Goal: Information Seeking & Learning: Learn about a topic

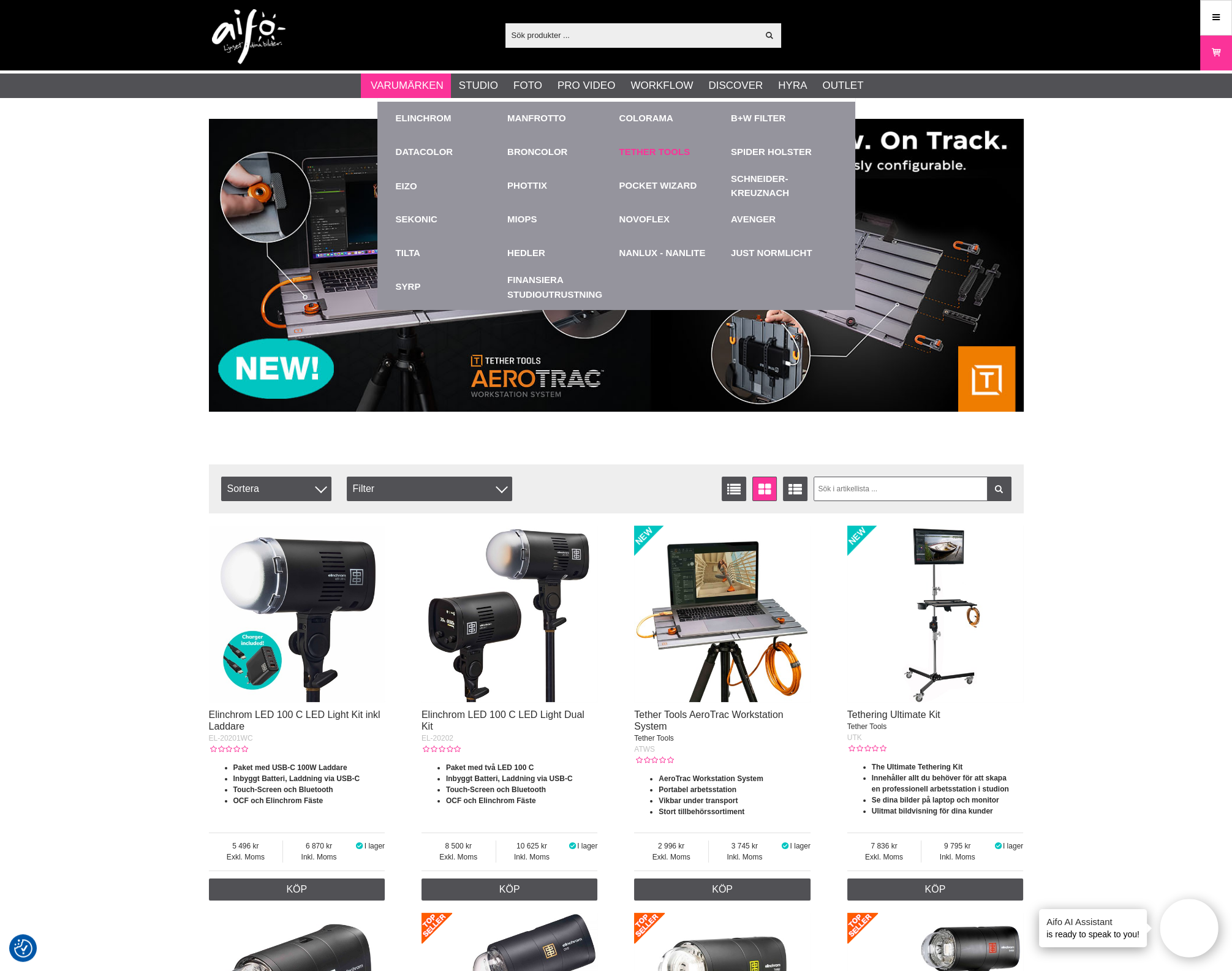
click at [658, 151] on link "Tether Tools" at bounding box center [654, 152] width 71 height 14
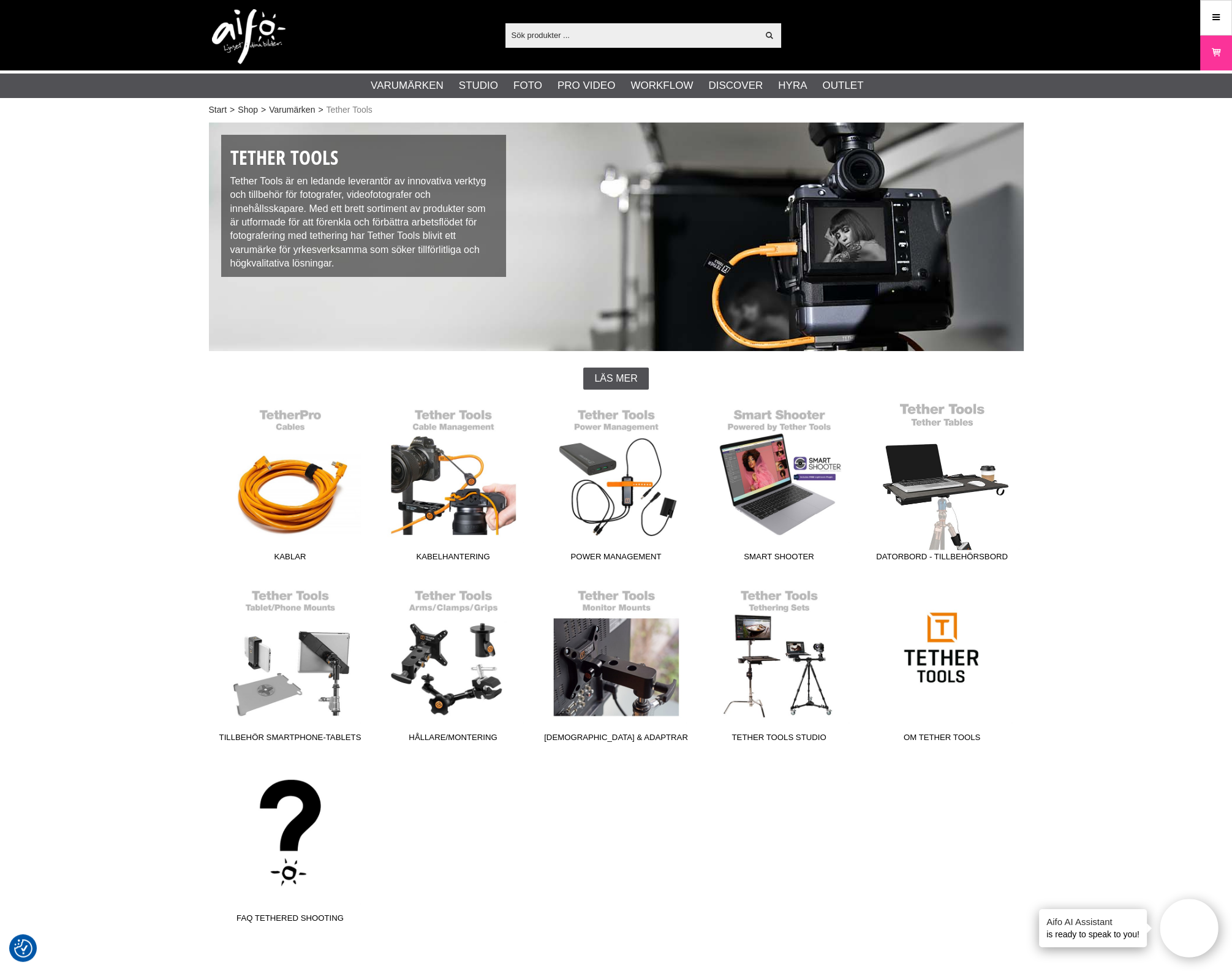
click at [968, 478] on link "Datorbord - Tillbehörsbord" at bounding box center [942, 484] width 163 height 166
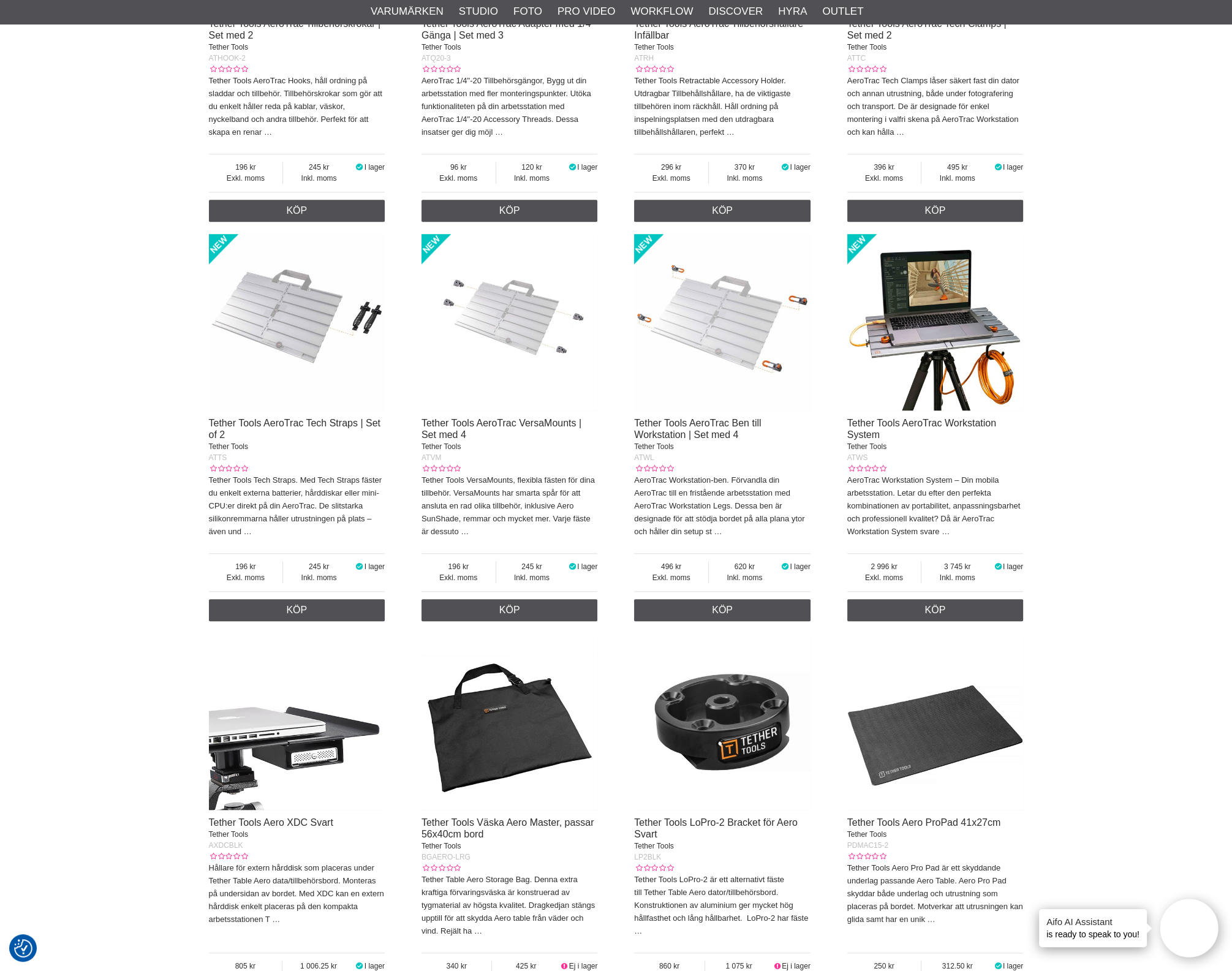
scroll to position [1455, 0]
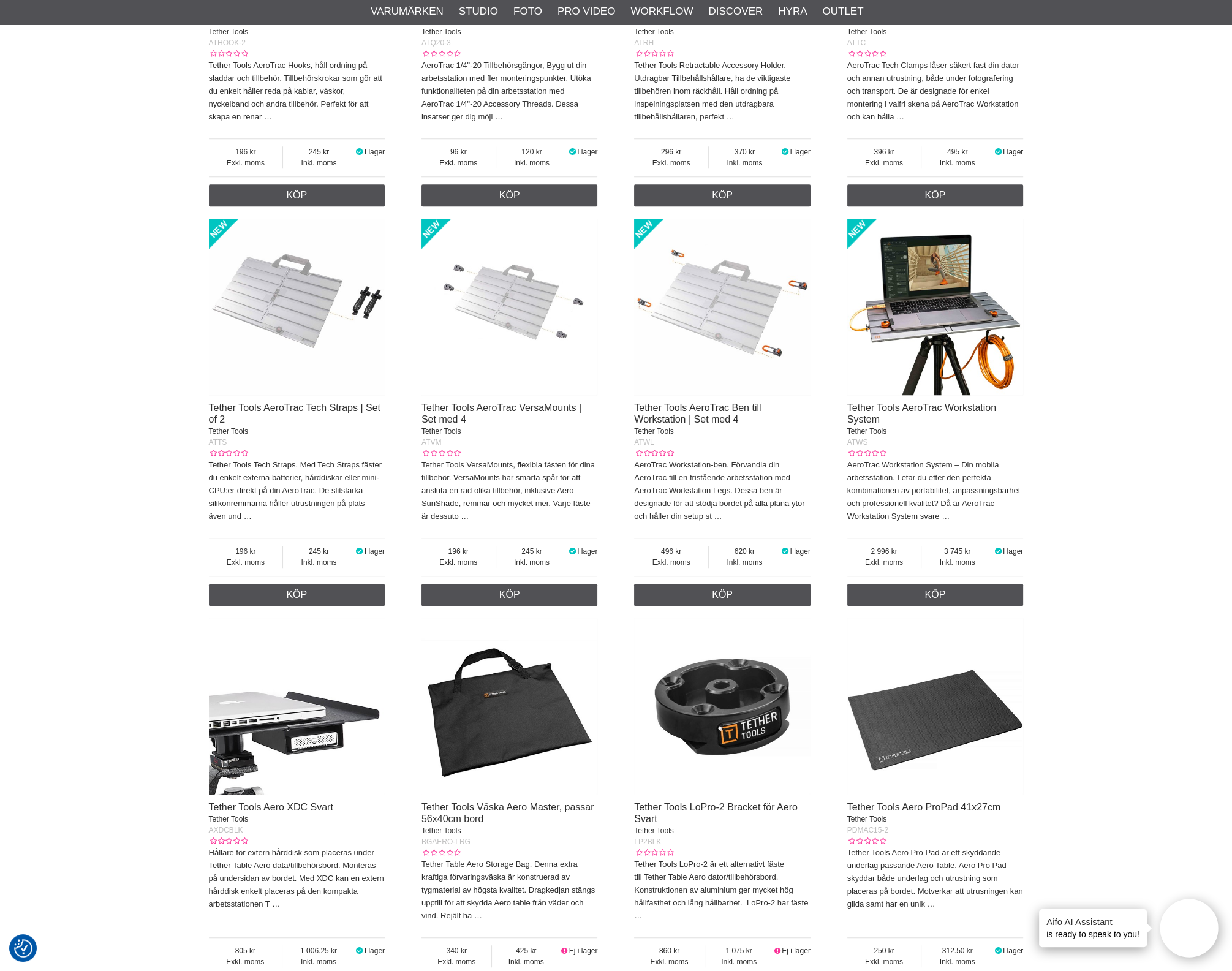
click at [961, 340] on img at bounding box center [936, 306] width 177 height 177
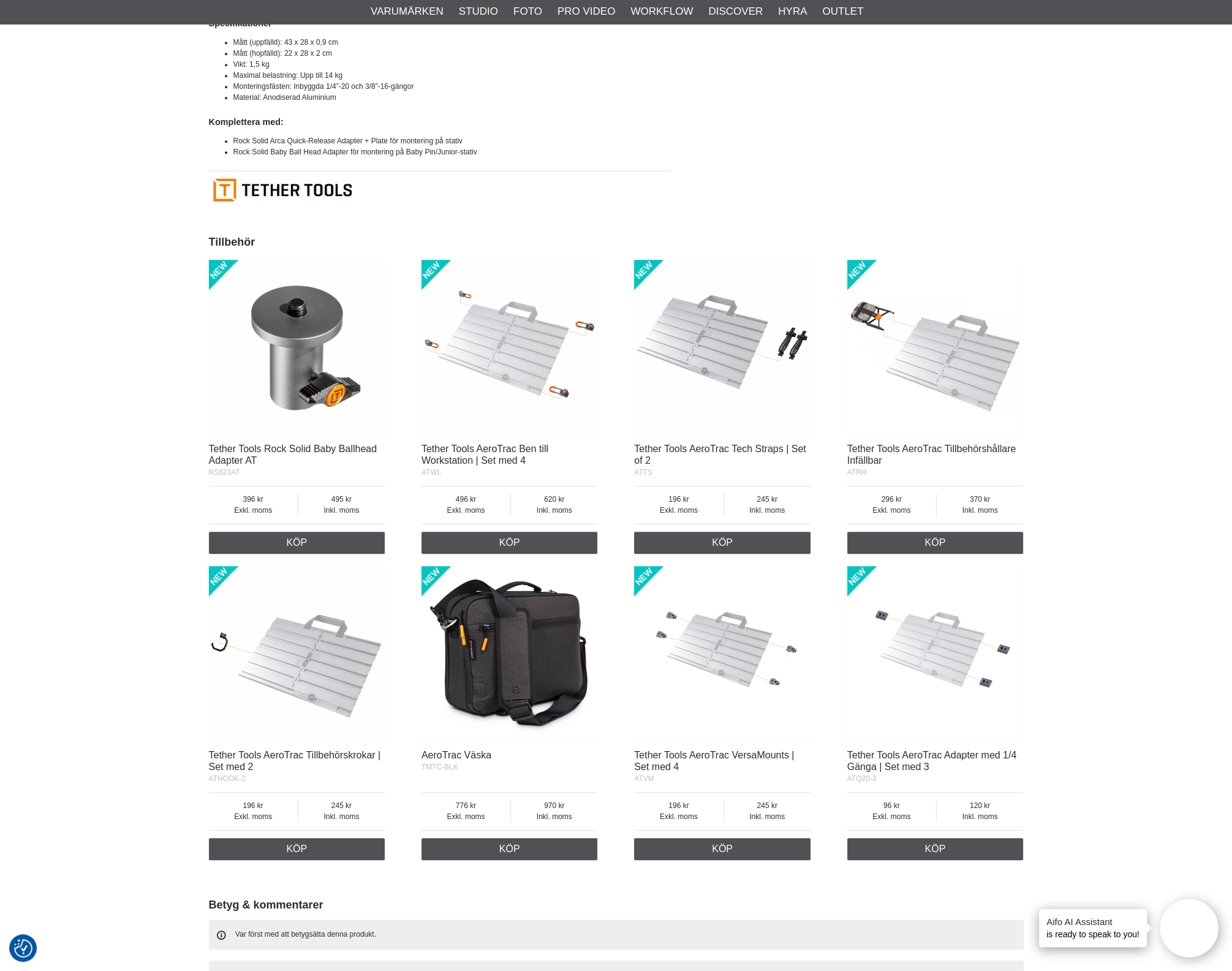
scroll to position [1531, 0]
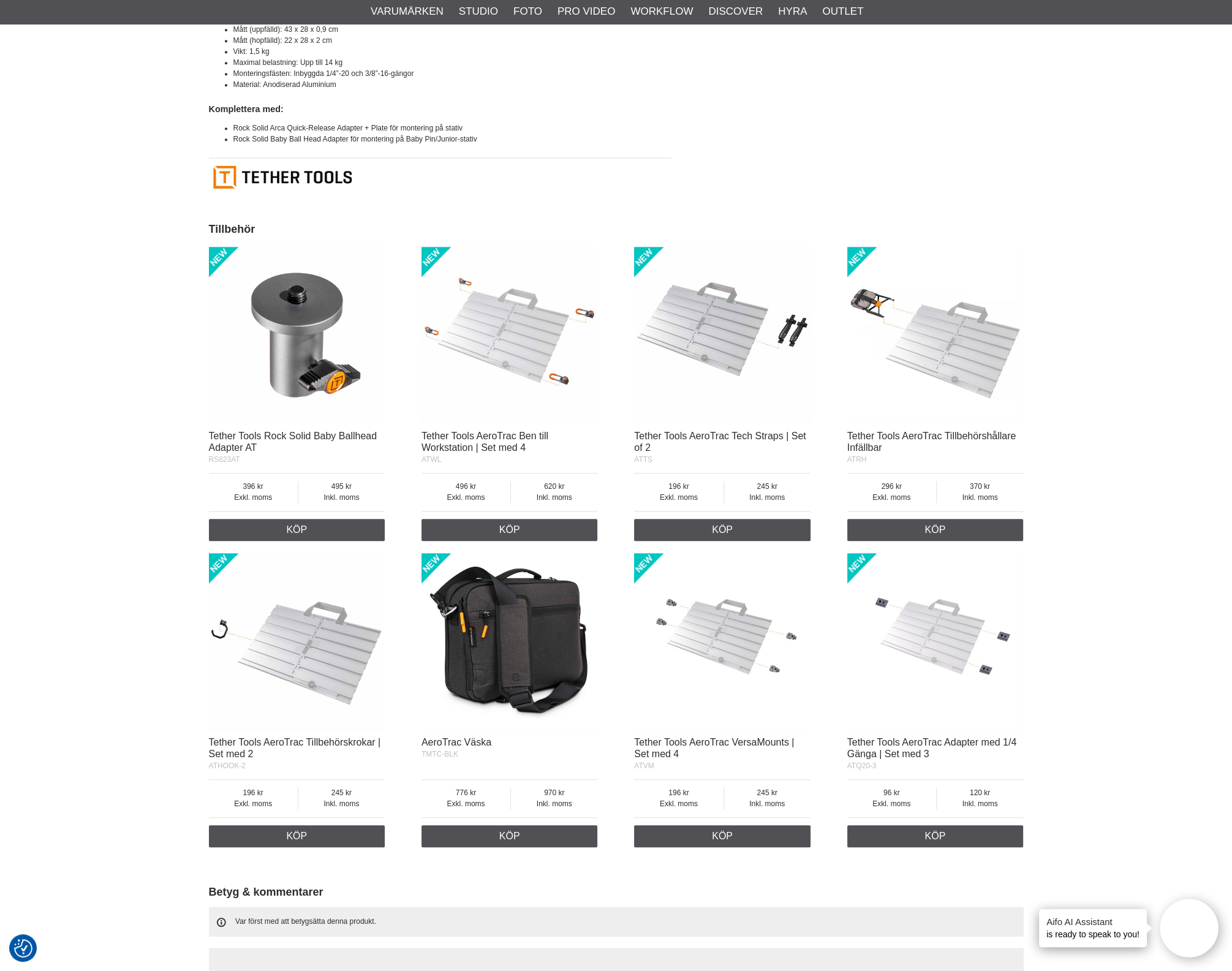
click at [287, 365] on img at bounding box center [297, 335] width 177 height 177
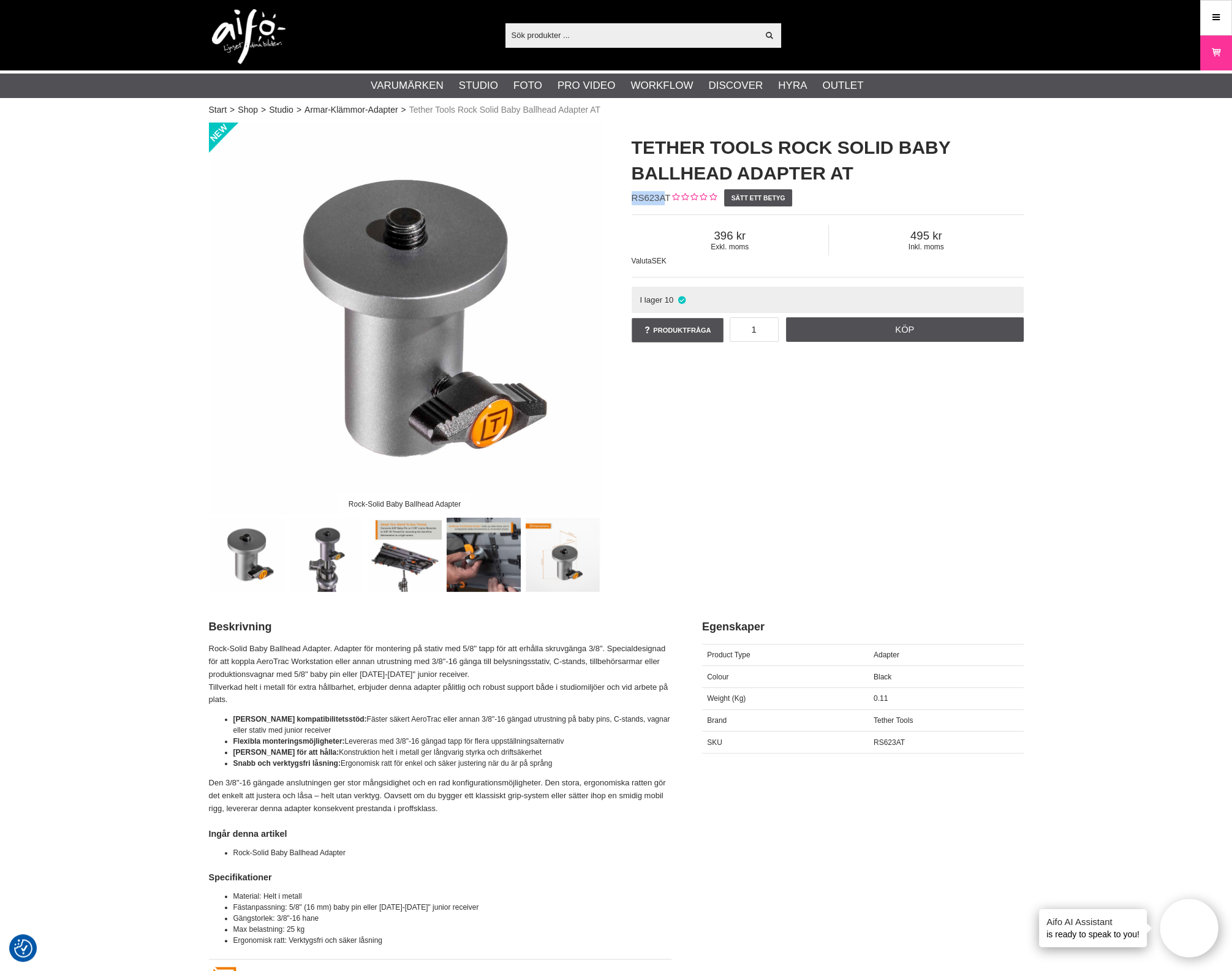
drag, startPoint x: 663, startPoint y: 199, endPoint x: 628, endPoint y: 199, distance: 35.0
click at [628, 199] on div "Tether Tools Rock Solid Baby Ballhead Adapter AT RS623AT Sätt ett betyg Exkl. m…" at bounding box center [828, 239] width 423 height 234
drag, startPoint x: 666, startPoint y: 197, endPoint x: 630, endPoint y: 199, distance: 36.1
click at [630, 199] on div "Tether Tools Rock Solid Baby Ballhead Adapter AT RS623AT Sätt ett betyg Exkl. m…" at bounding box center [828, 239] width 423 height 234
copy span "RS623AT"
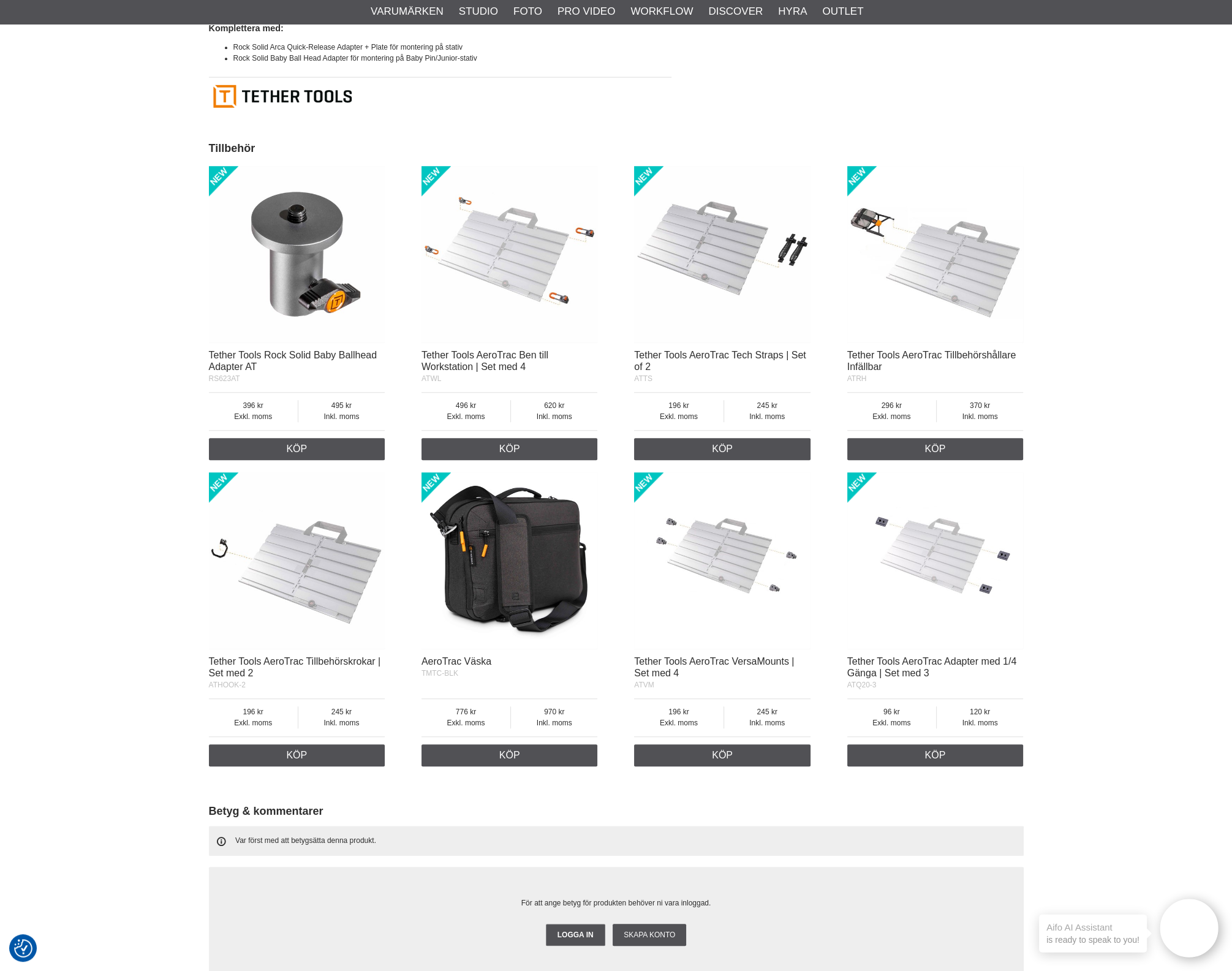
scroll to position [1761, 0]
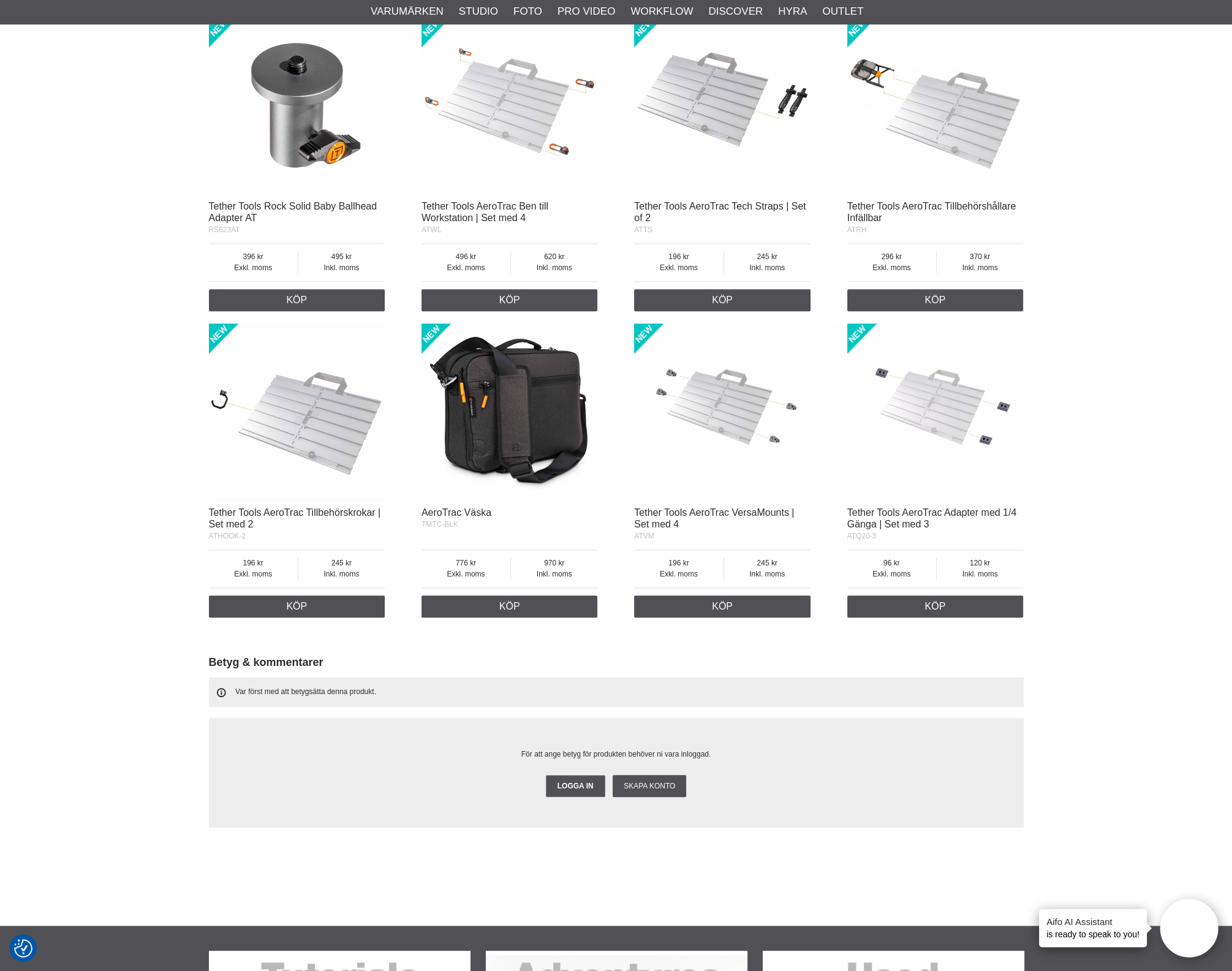
click at [505, 414] on img at bounding box center [509, 412] width 177 height 177
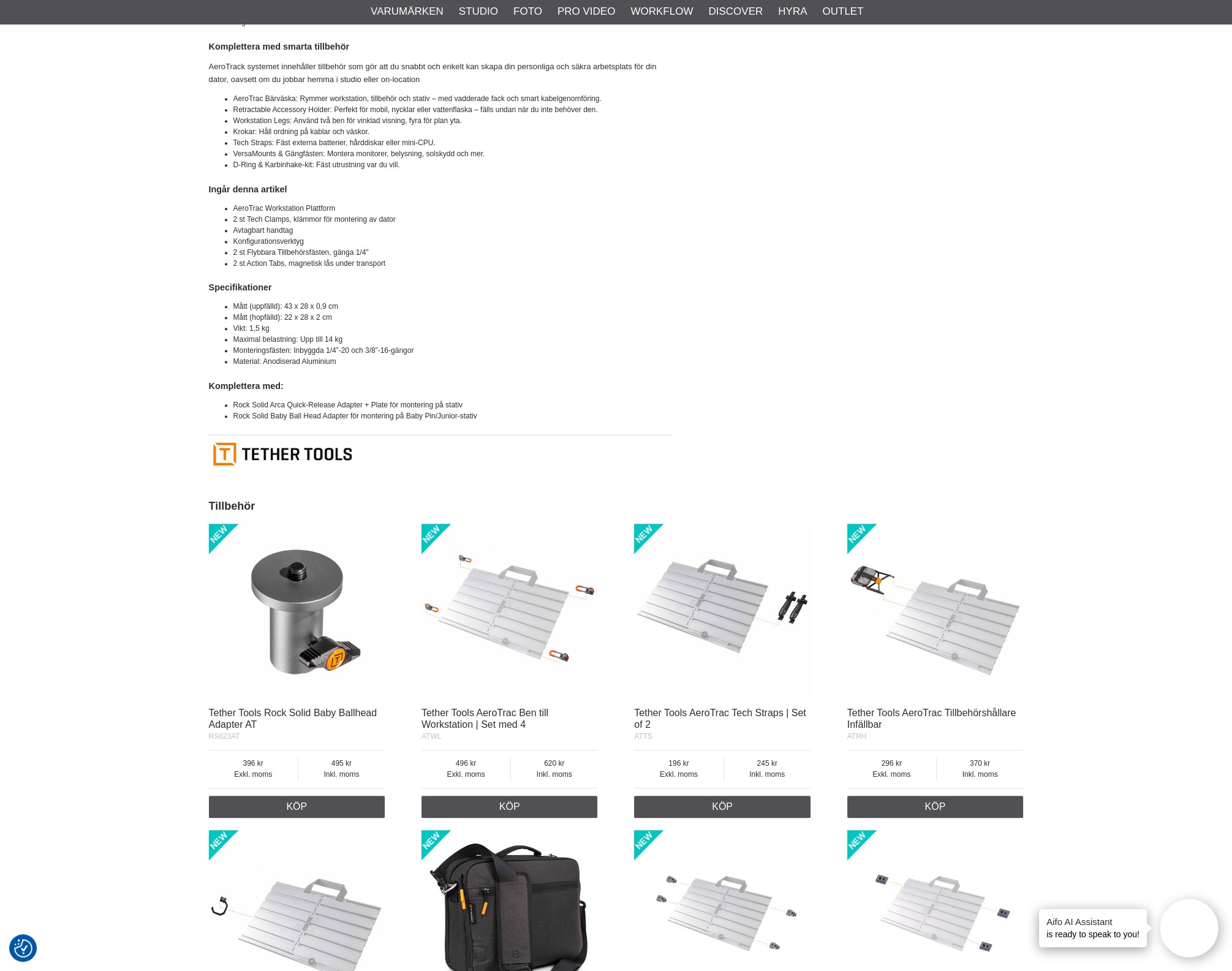
scroll to position [1385, 0]
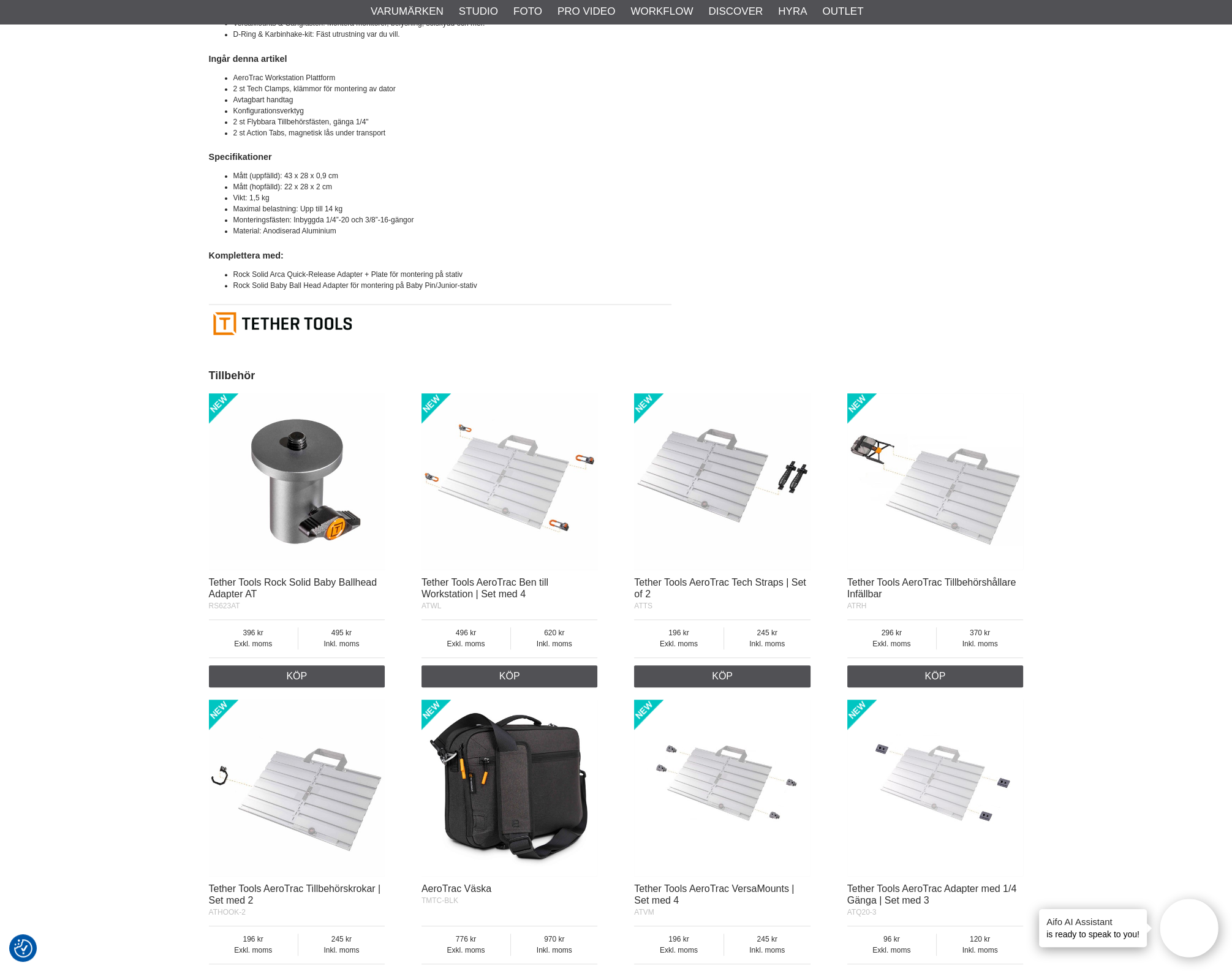
click at [948, 467] on img at bounding box center [936, 481] width 177 height 177
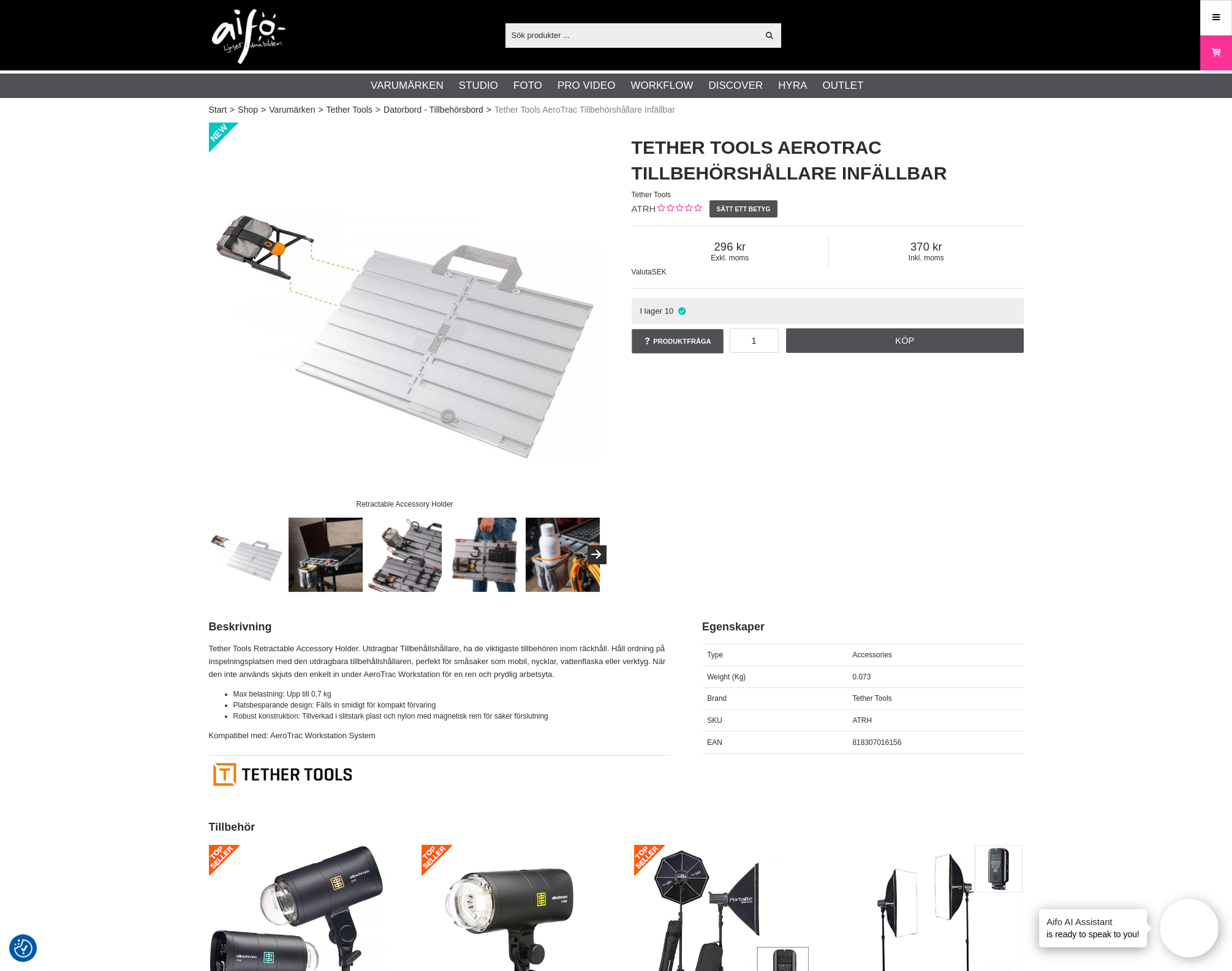
click at [352, 562] on img at bounding box center [326, 555] width 74 height 74
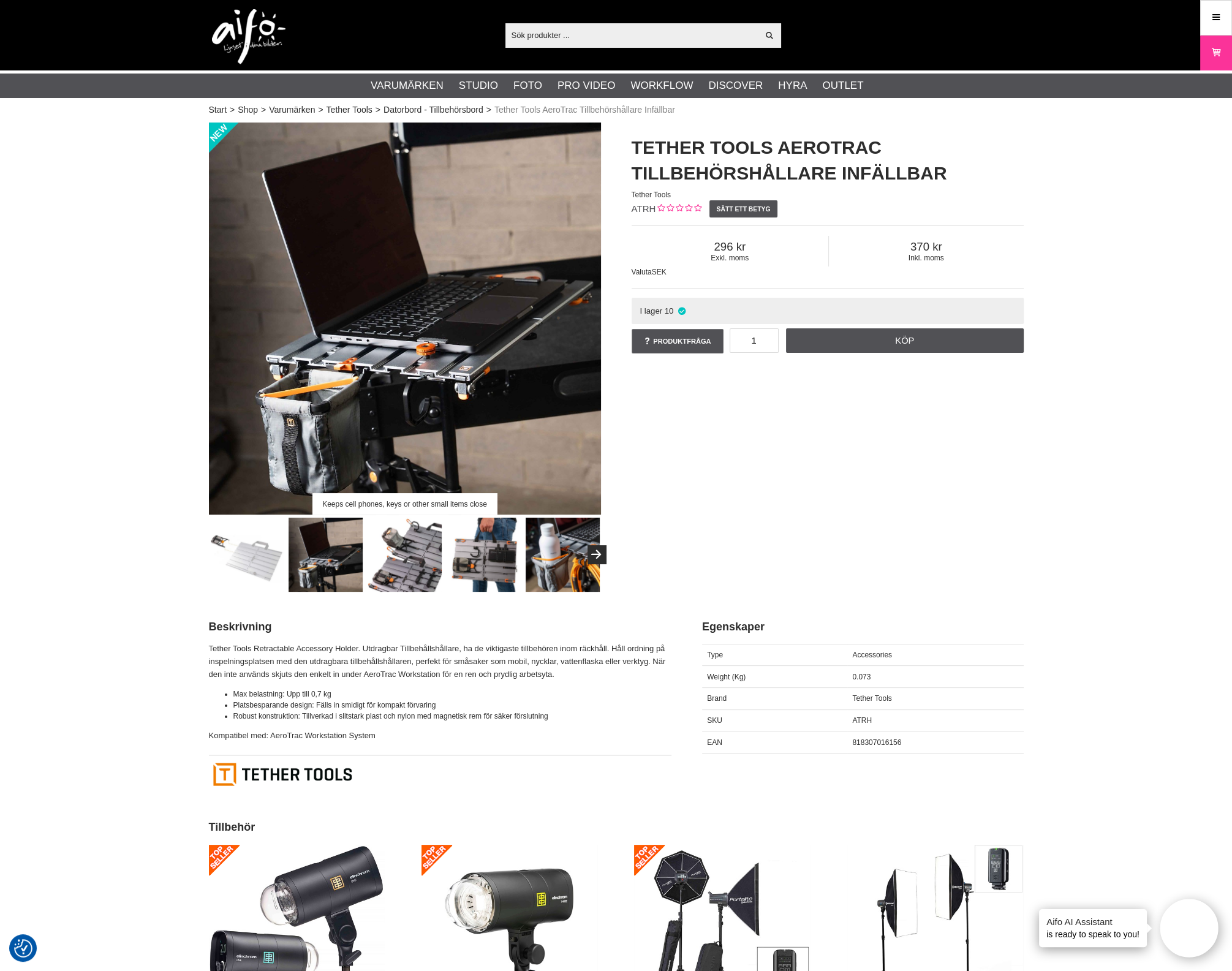
click at [552, 581] on img at bounding box center [563, 555] width 74 height 74
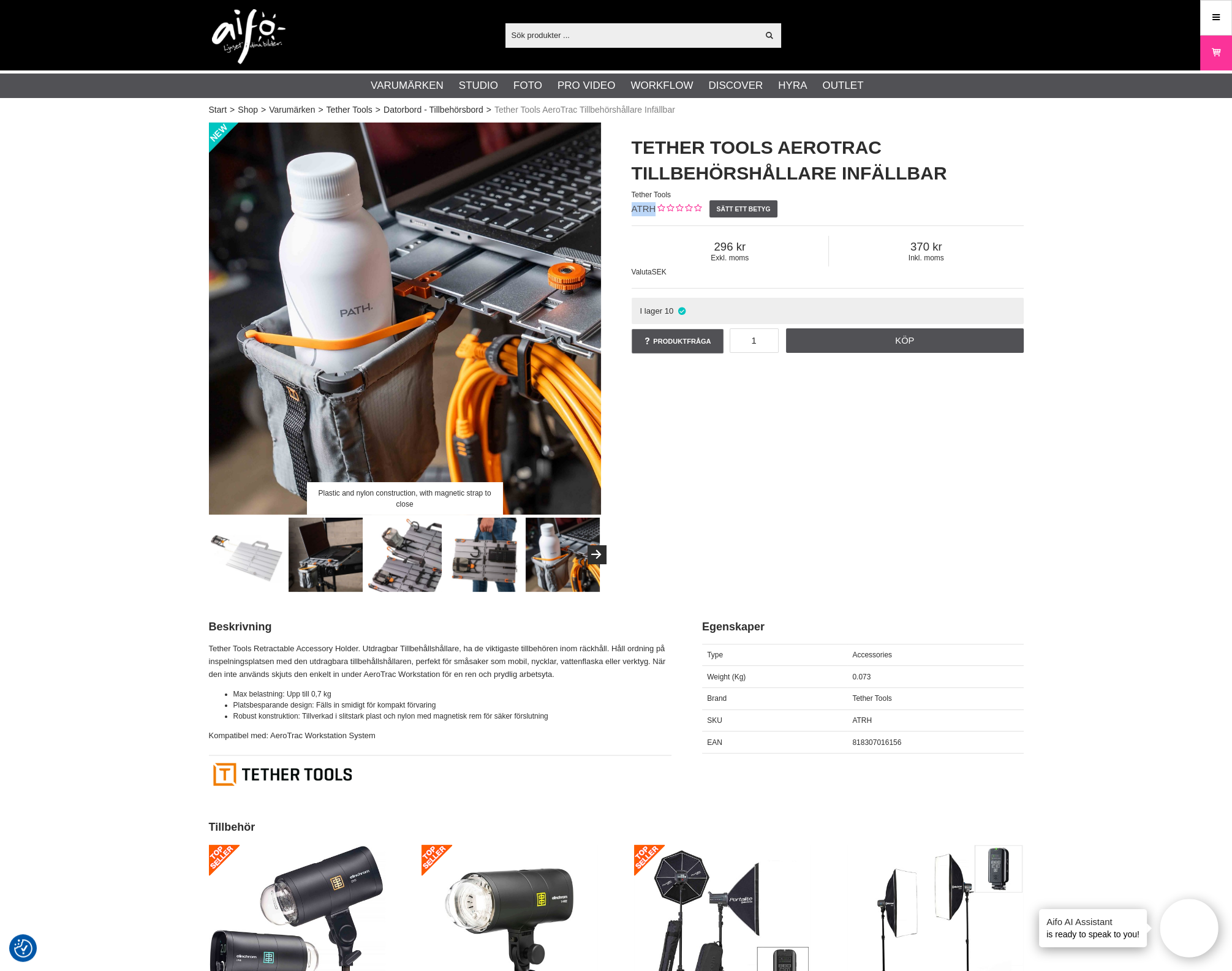
drag, startPoint x: 651, startPoint y: 212, endPoint x: 615, endPoint y: 287, distance: 83.2
click at [622, 214] on div "Tether Tools AeroTrac Tillbehörshållare Infällbar Tether Tools ATRH Sätt ett be…" at bounding box center [828, 245] width 423 height 245
copy span "ATRH"
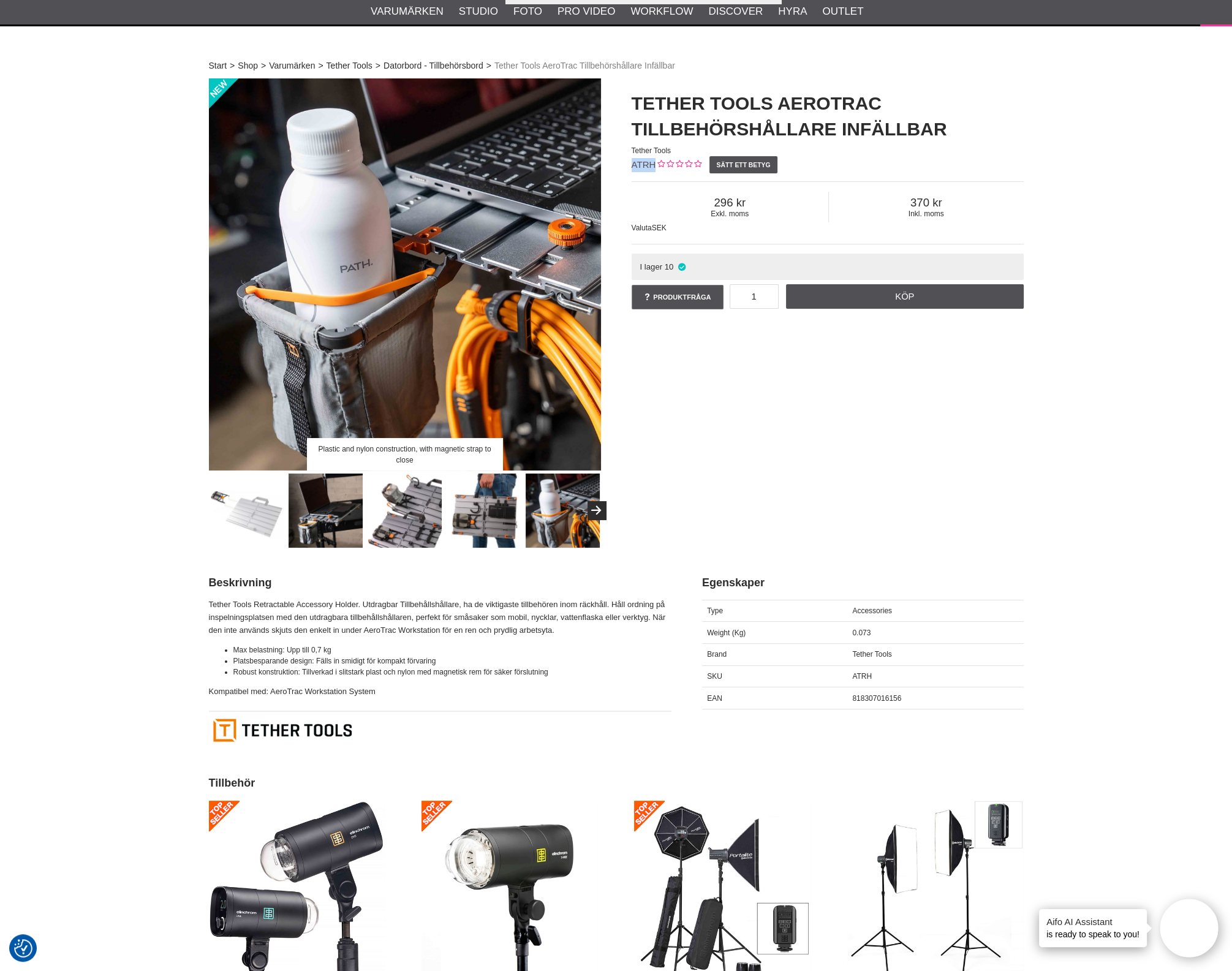
scroll to position [76, 0]
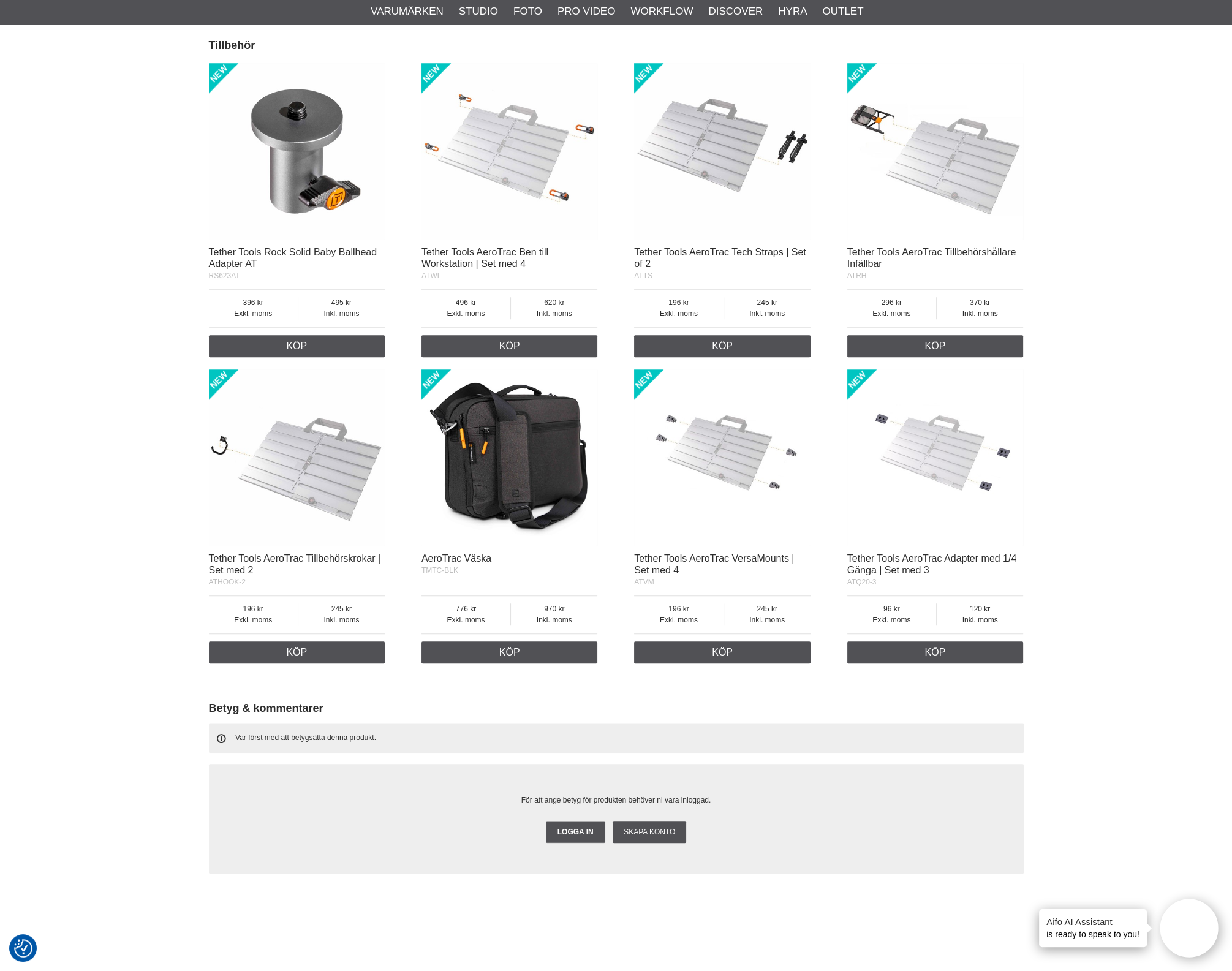
scroll to position [1691, 0]
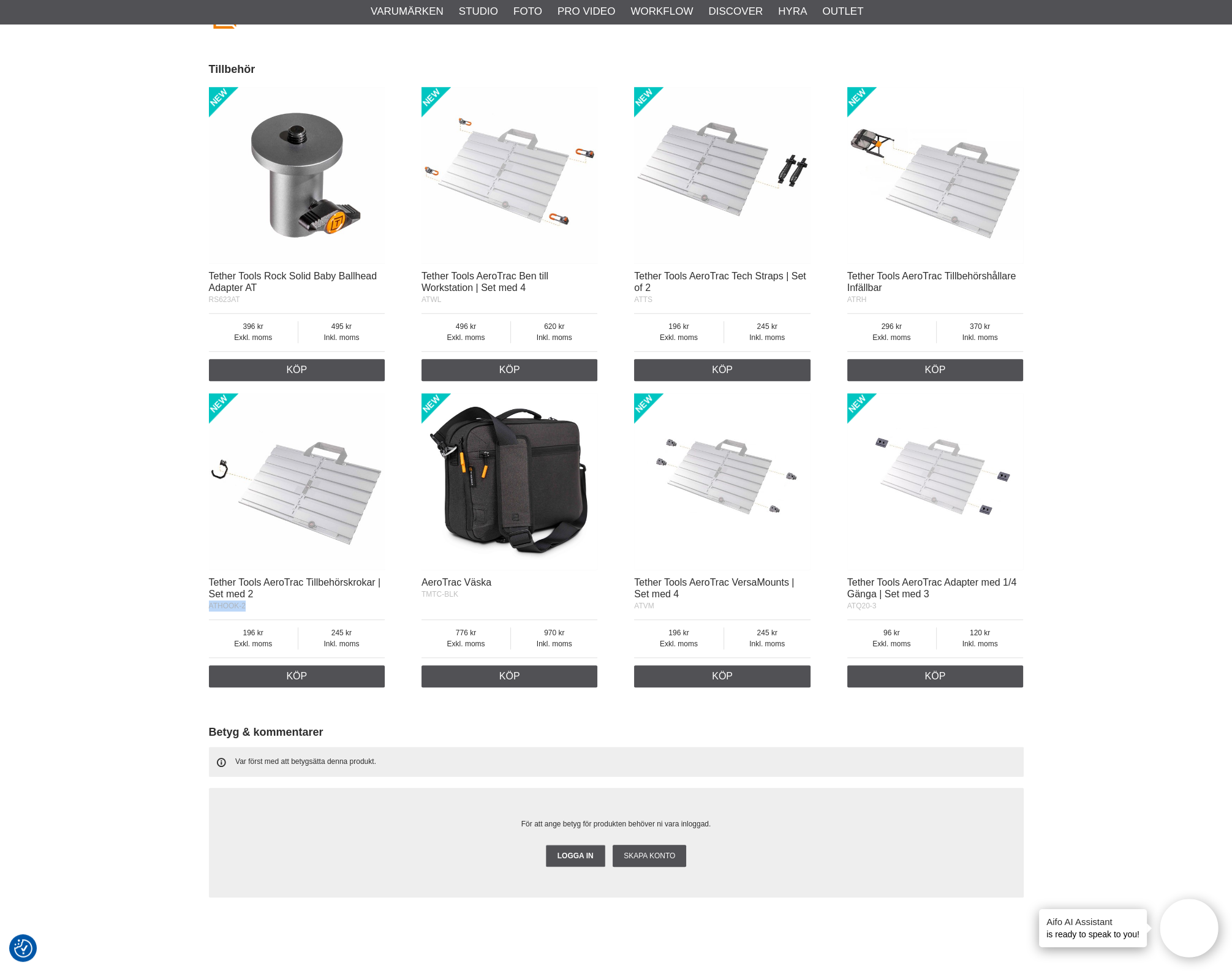
drag, startPoint x: 268, startPoint y: 611, endPoint x: 208, endPoint y: 612, distance: 60.0
copy span "ATHOOK-2"
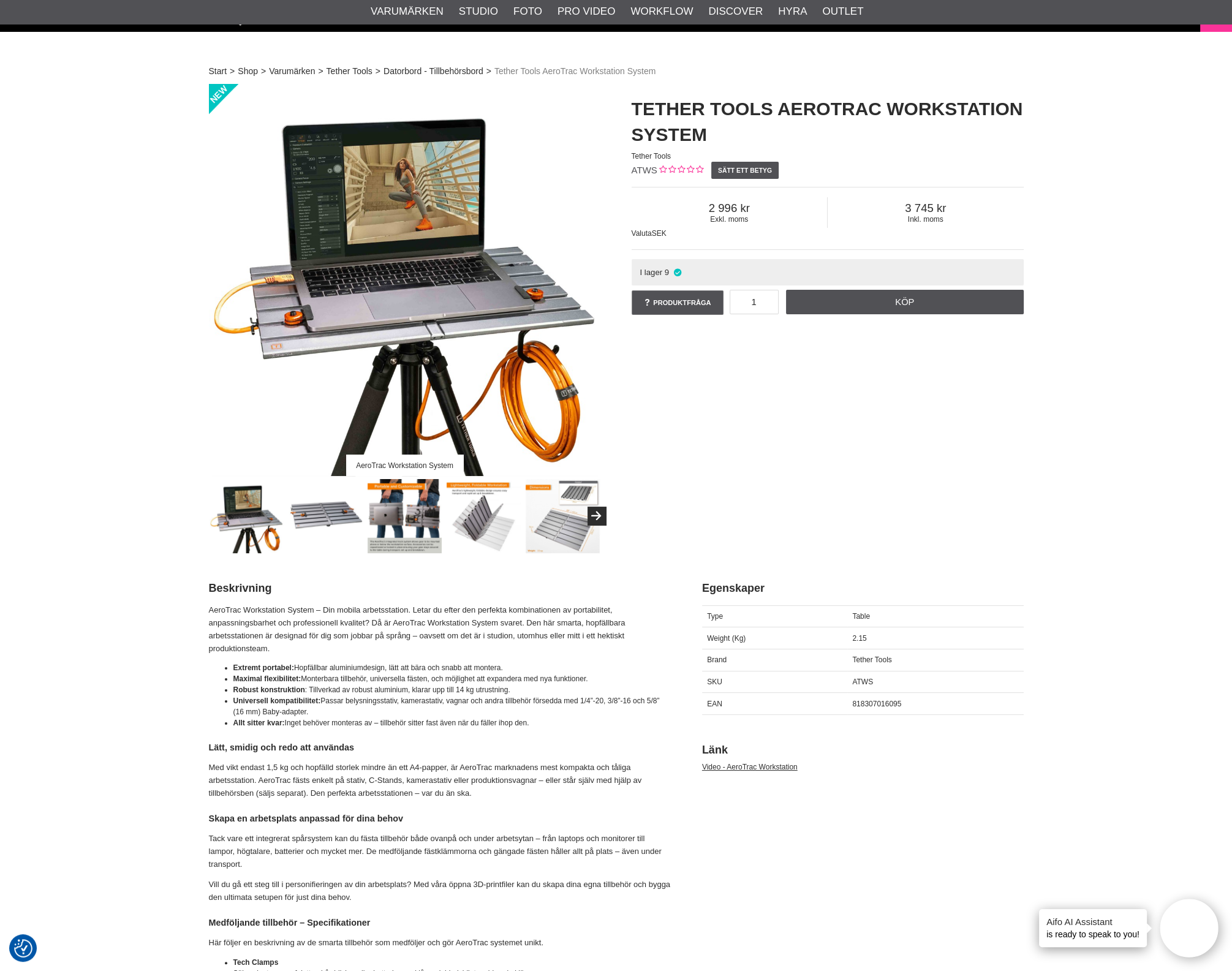
scroll to position [0, 0]
